Goal: Task Accomplishment & Management: Manage account settings

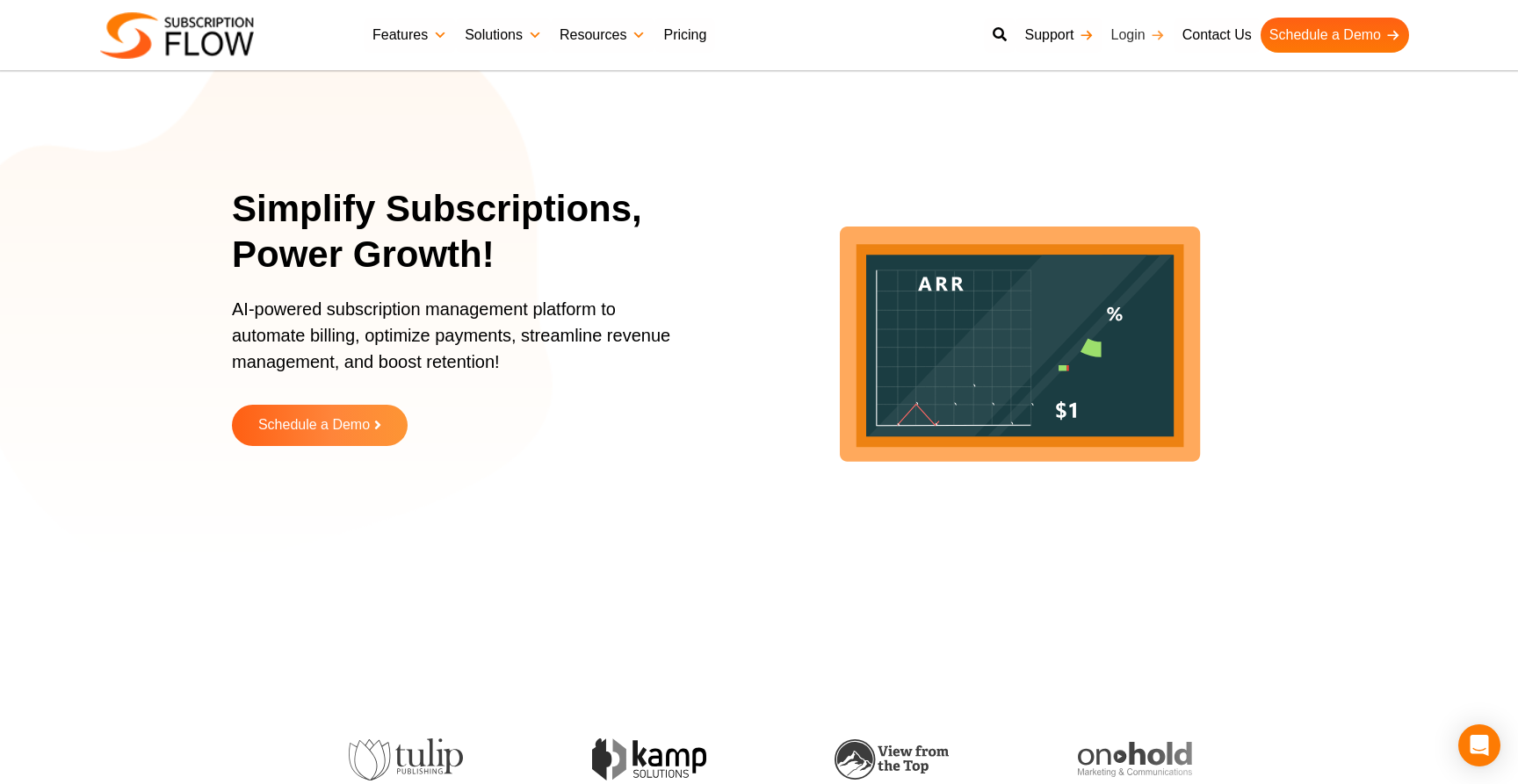
click at [1143, 34] on link "Login" at bounding box center [1137, 35] width 71 height 35
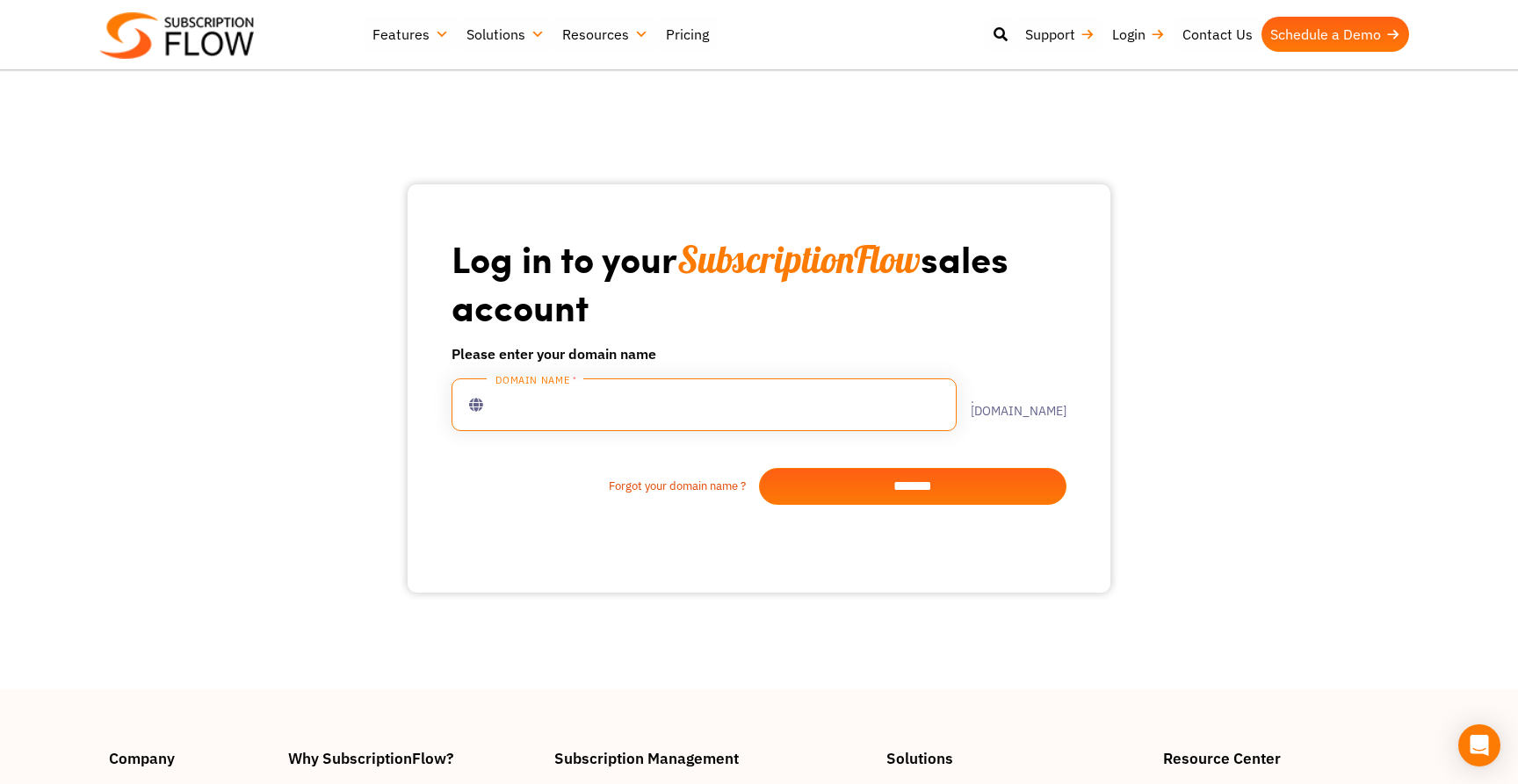
click at [668, 409] on input "text" at bounding box center [704, 404] width 505 height 53
type input "**********"
click at [918, 489] on input "*******" at bounding box center [912, 486] width 307 height 37
